Goal: Check status: Check status

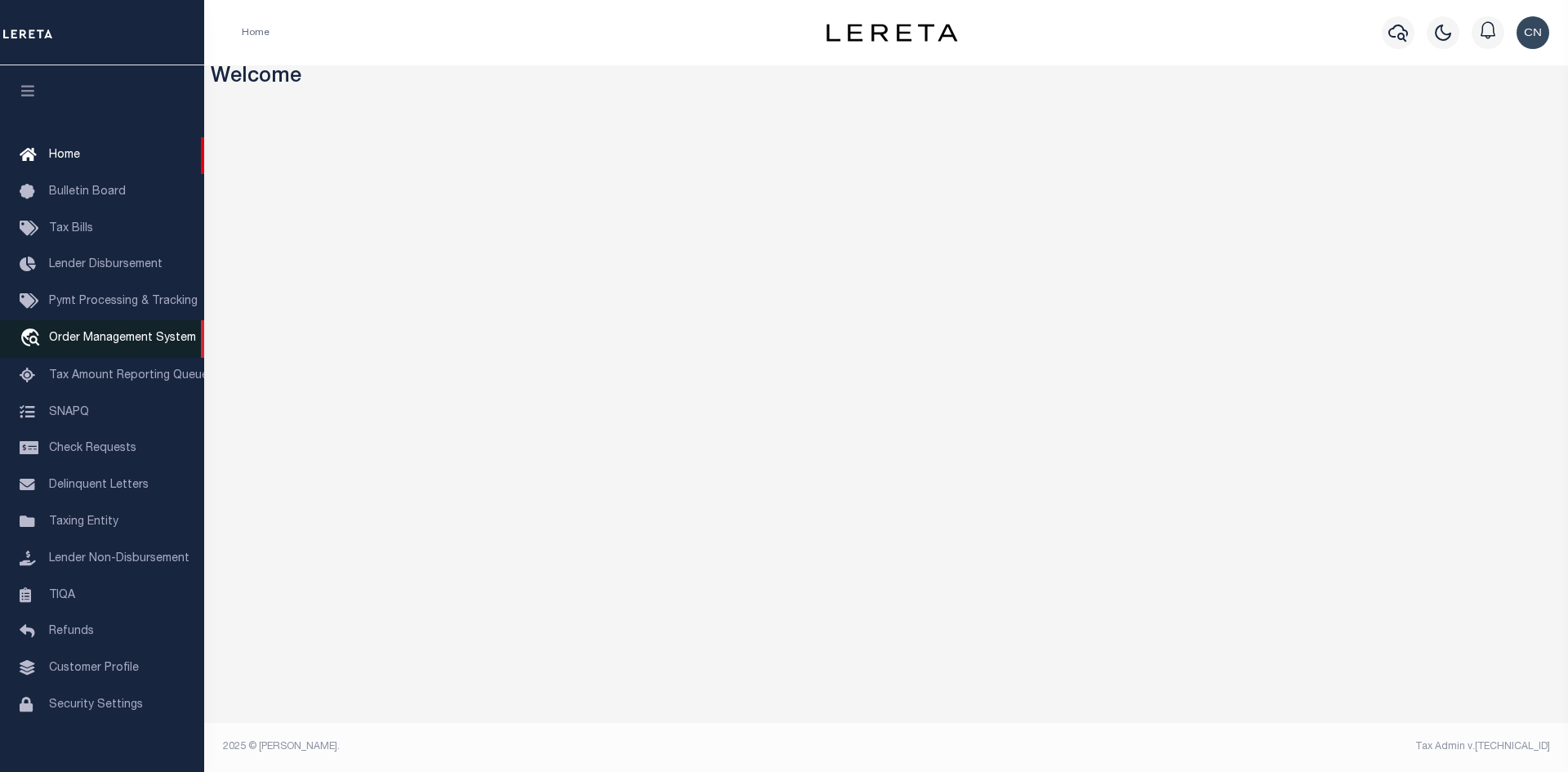
click at [119, 343] on span "Order Management System" at bounding box center [123, 337] width 147 height 11
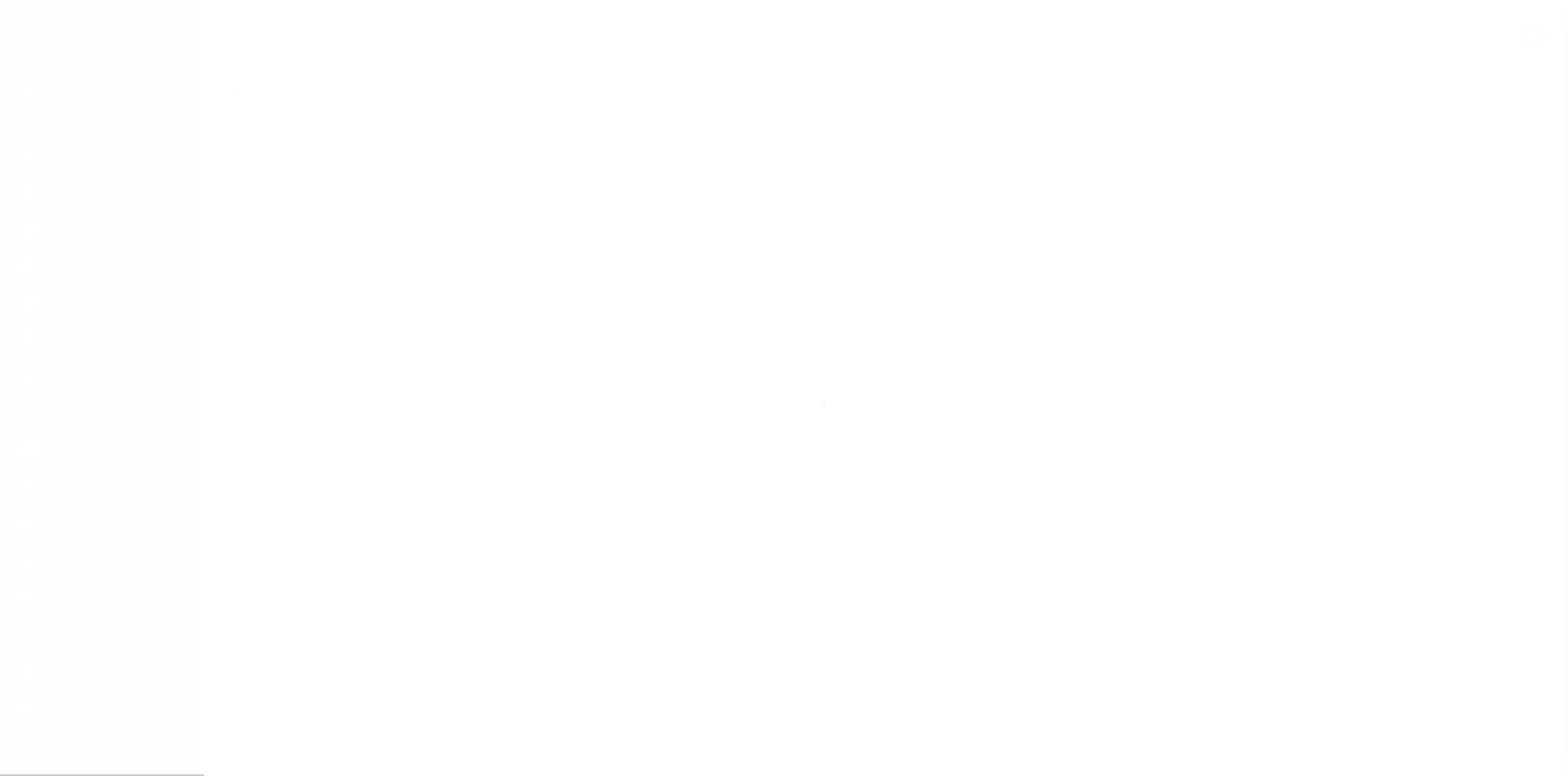
scroll to position [24, 0]
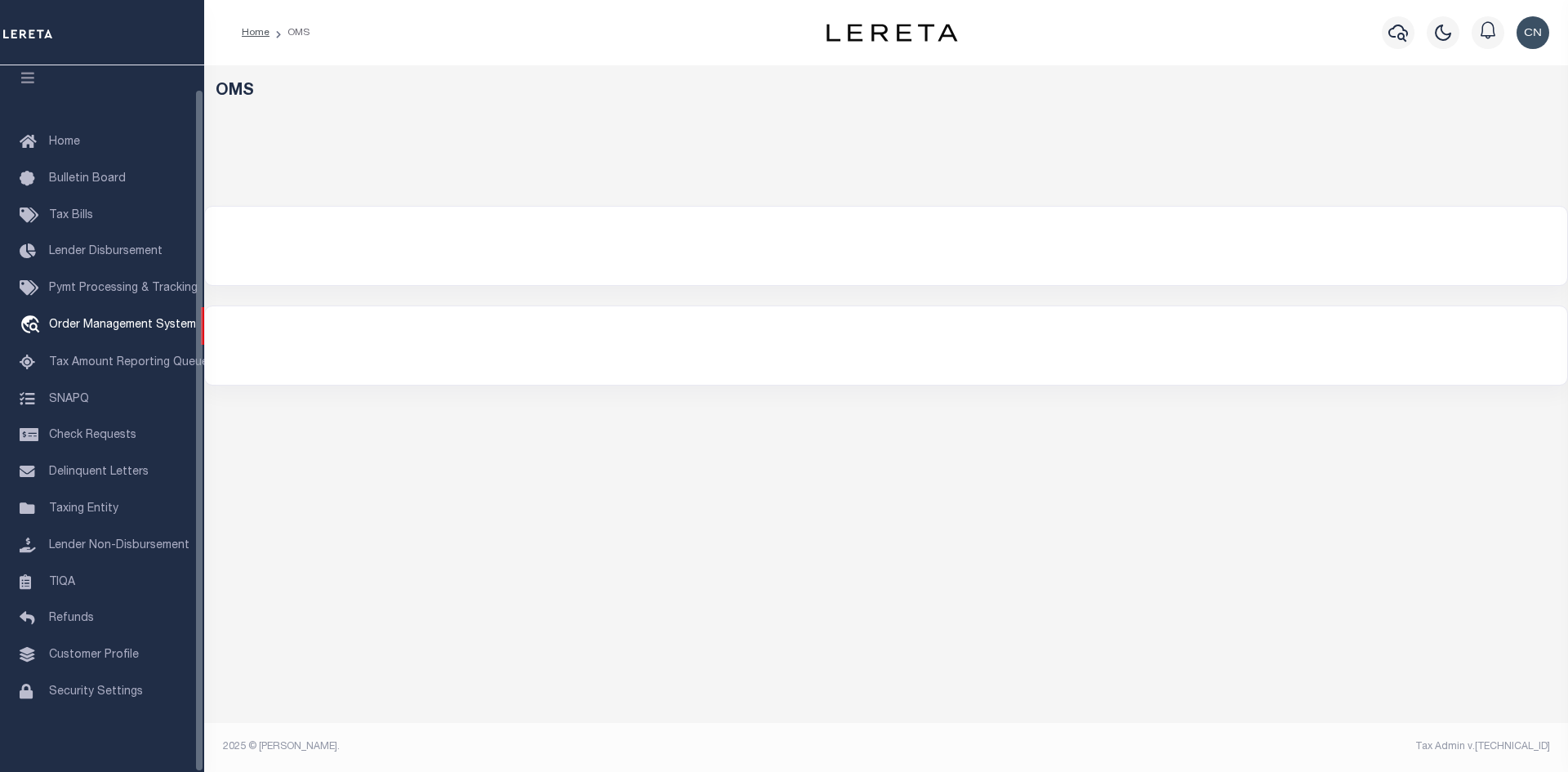
select select "200"
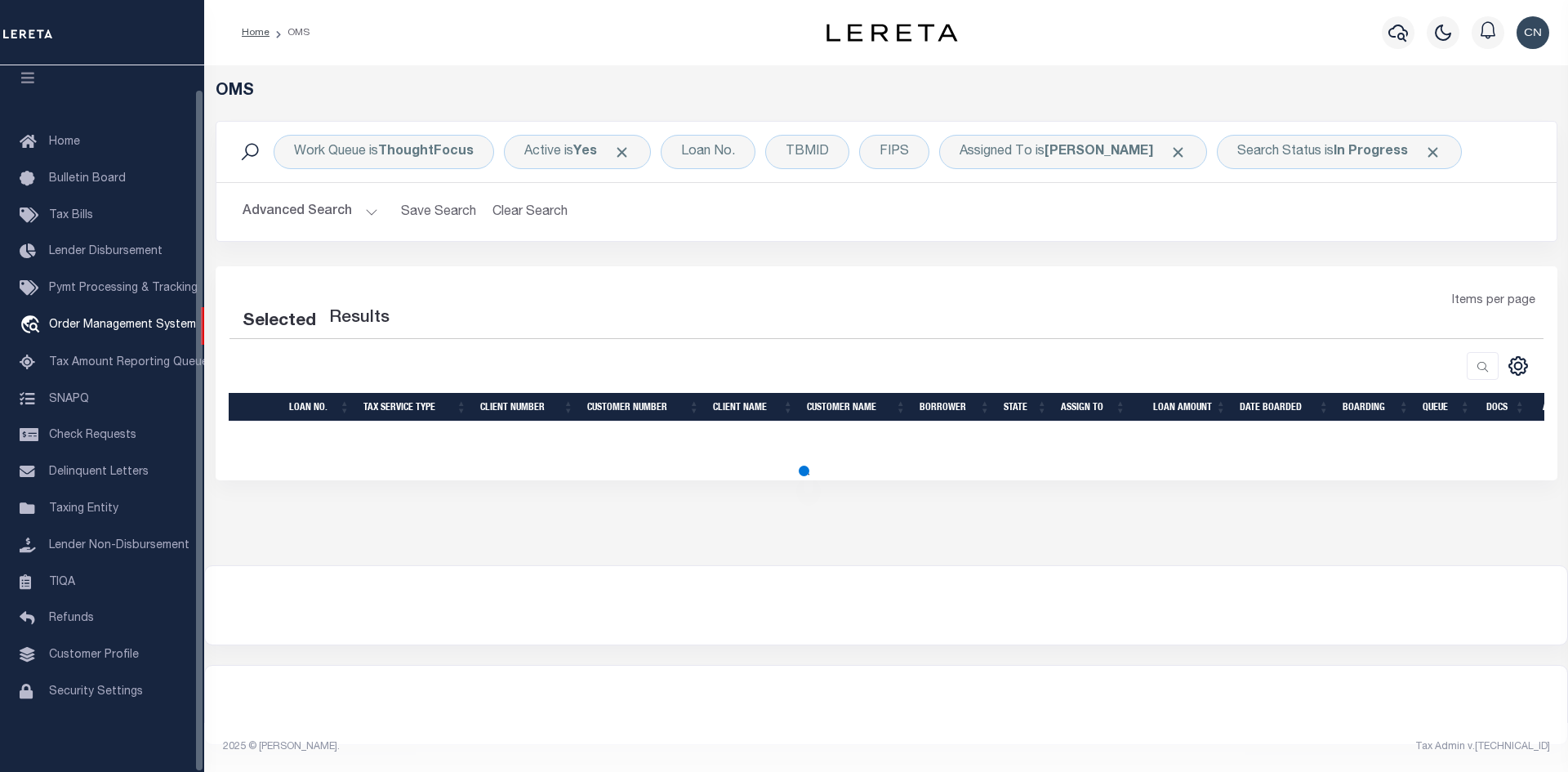
select select "200"
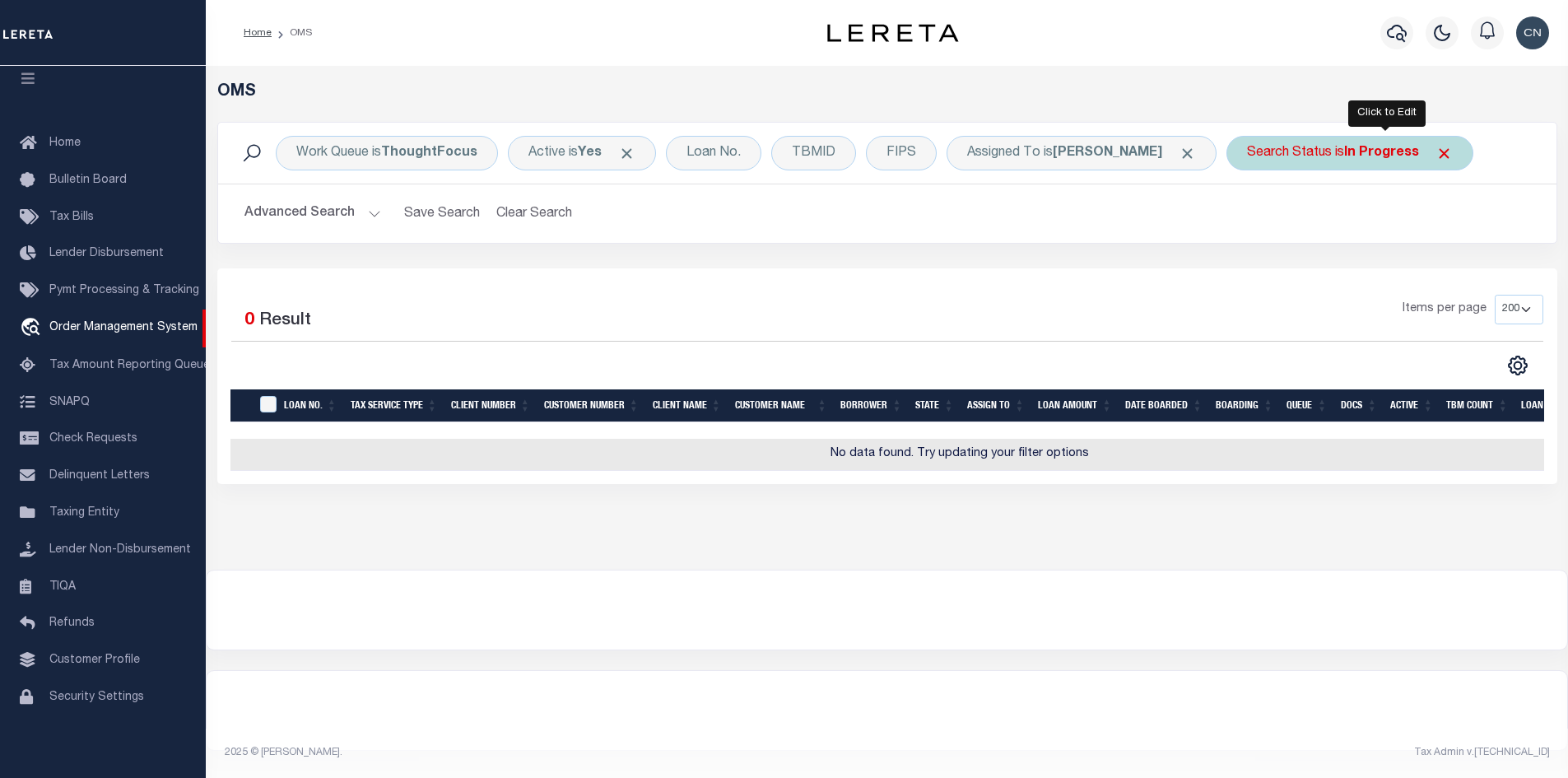
click at [1332, 146] on div "Search Status is In Progress" at bounding box center [1349, 153] width 247 height 35
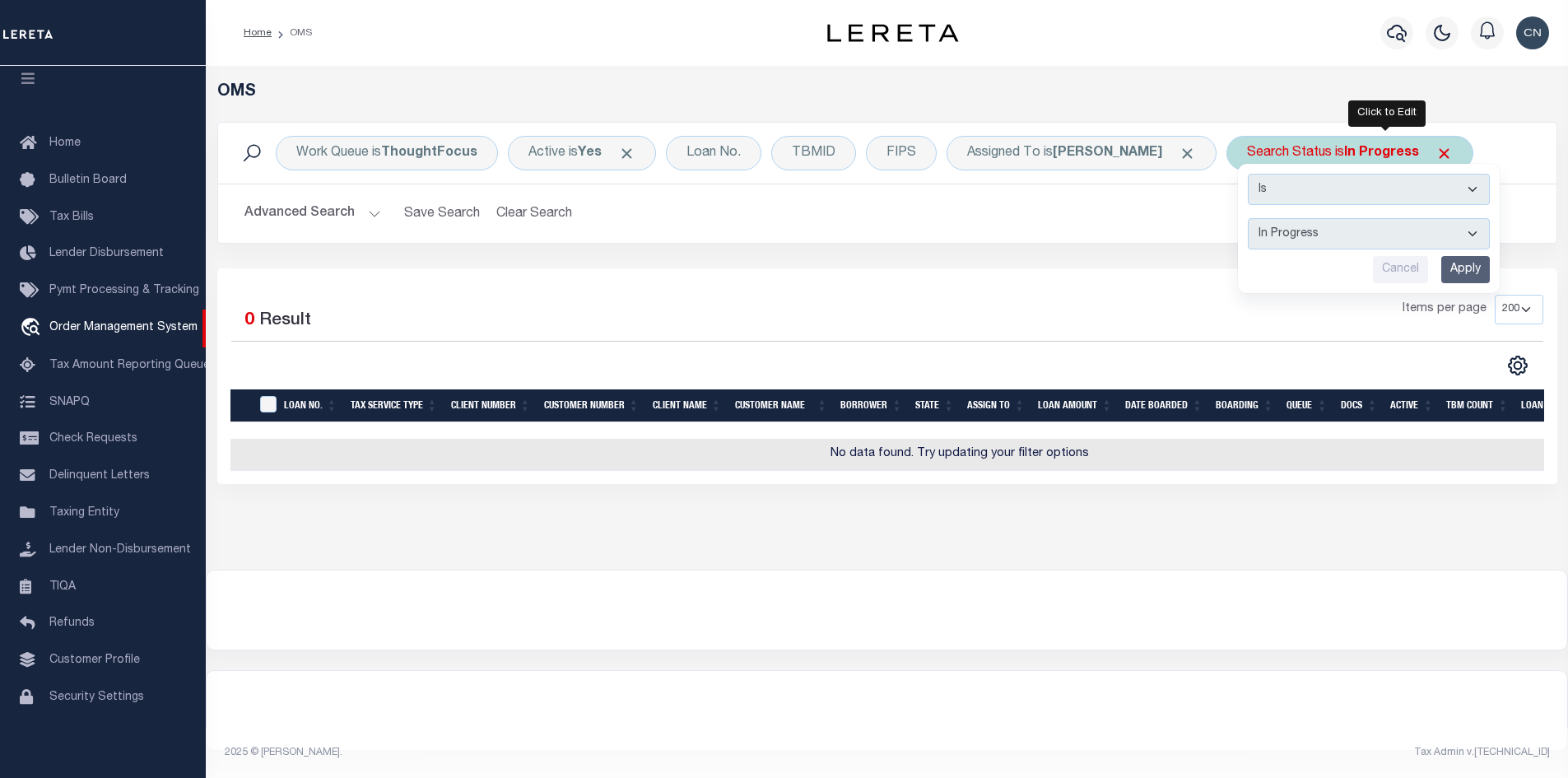
click at [1328, 235] on select "Automated Search Bad Parcel Complete Duplicate Parcel High Dollar Reporting In …" at bounding box center [1369, 234] width 242 height 31
select select "RD"
click at [1283, 219] on select "Automated Search Bad Parcel Complete Duplicate Parcel High Dollar Reporting In …" at bounding box center [1369, 234] width 242 height 31
click at [1490, 273] on input "Apply" at bounding box center [1466, 269] width 49 height 27
